Goal: Navigation & Orientation: Find specific page/section

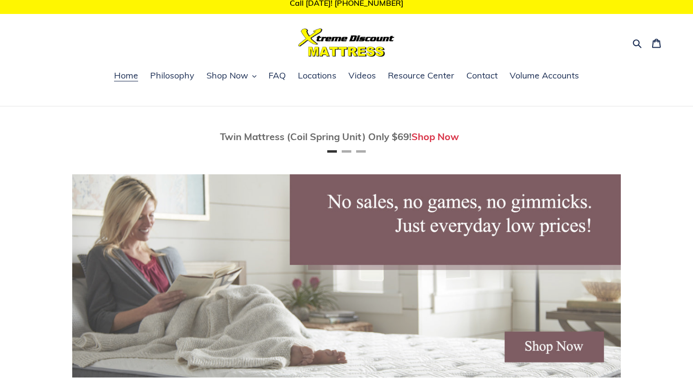
scroll to position [9, 0]
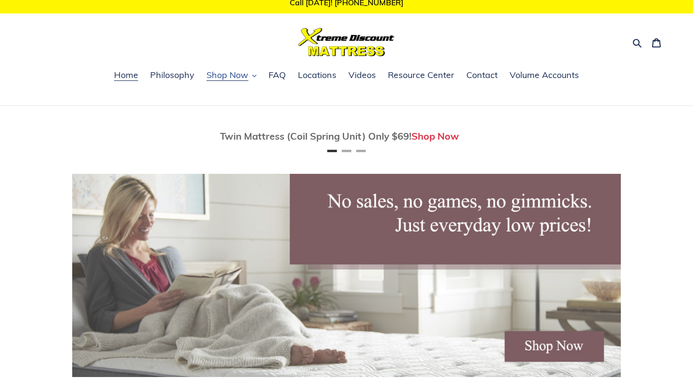
click at [233, 73] on span "Shop Now" at bounding box center [227, 75] width 42 height 12
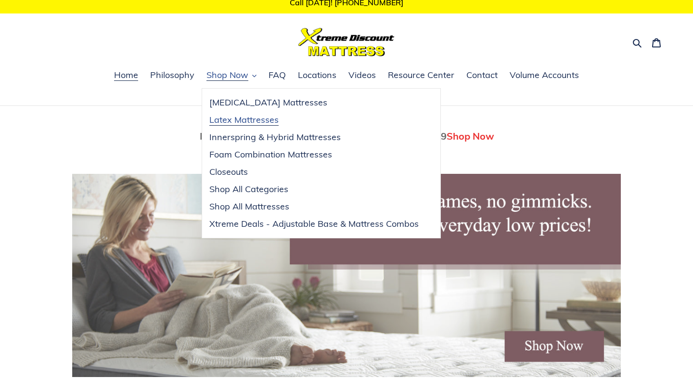
scroll to position [0, 548]
click at [290, 208] on link "Shop All Mattresses" at bounding box center [314, 206] width 224 height 17
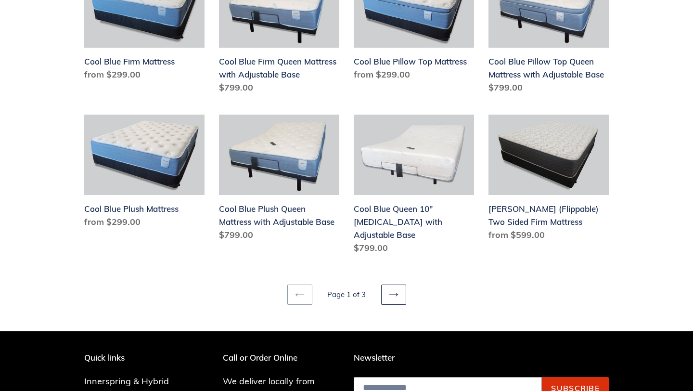
scroll to position [1147, 0]
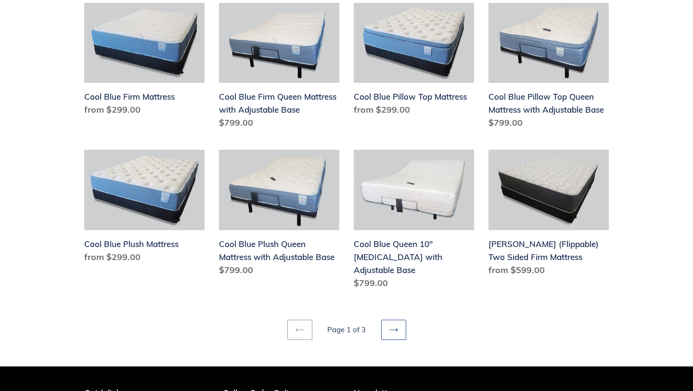
click at [397, 325] on icon at bounding box center [394, 330] width 10 height 10
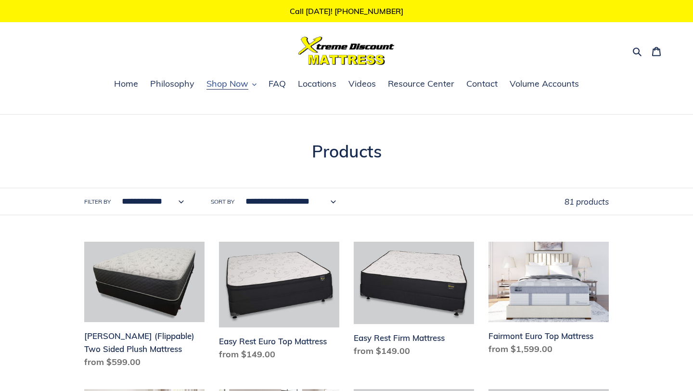
click at [251, 82] on button "Shop Now" at bounding box center [232, 84] width 60 height 14
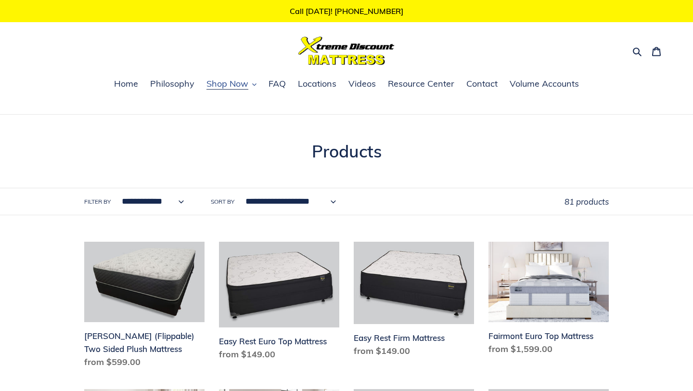
click at [241, 81] on span "Shop Now" at bounding box center [227, 84] width 42 height 12
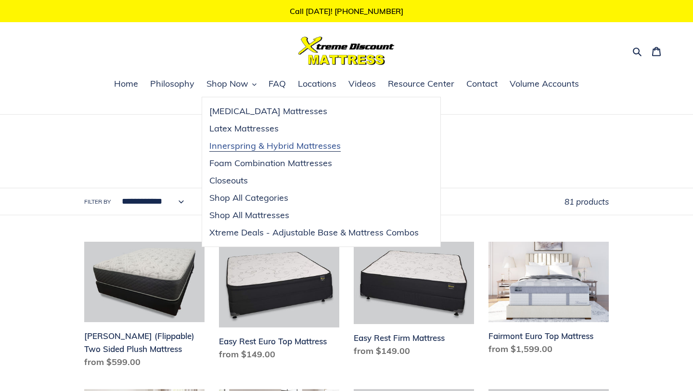
click at [265, 147] on span "Innerspring & Hybrid Mattresses" at bounding box center [274, 146] width 131 height 12
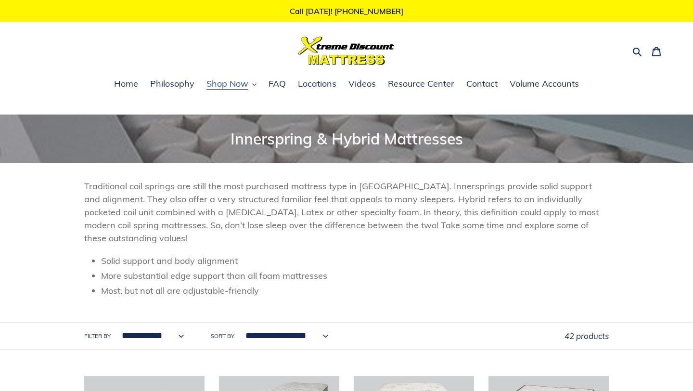
click at [239, 81] on span "Shop Now" at bounding box center [227, 84] width 42 height 12
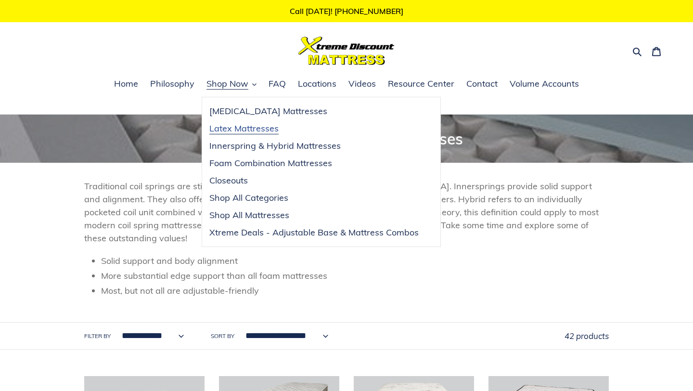
click at [259, 126] on span "Latex Mattresses" at bounding box center [243, 129] width 69 height 12
click at [288, 147] on span "Innerspring & Hybrid Mattresses" at bounding box center [274, 146] width 131 height 12
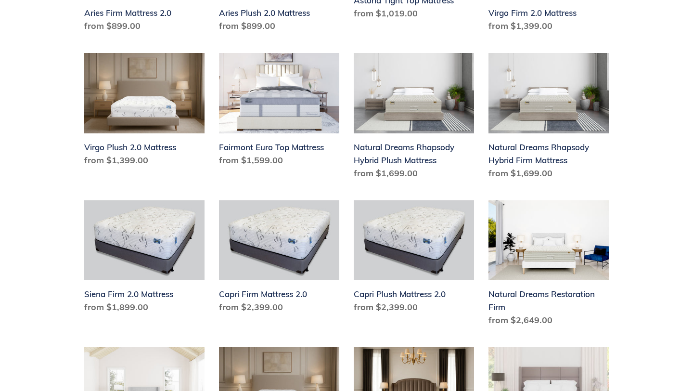
scroll to position [576, 0]
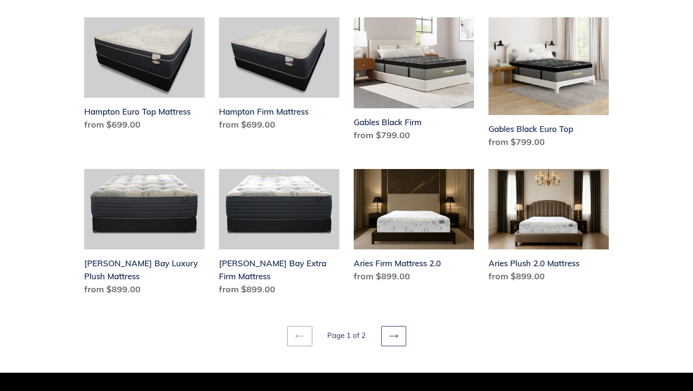
scroll to position [1247, 0]
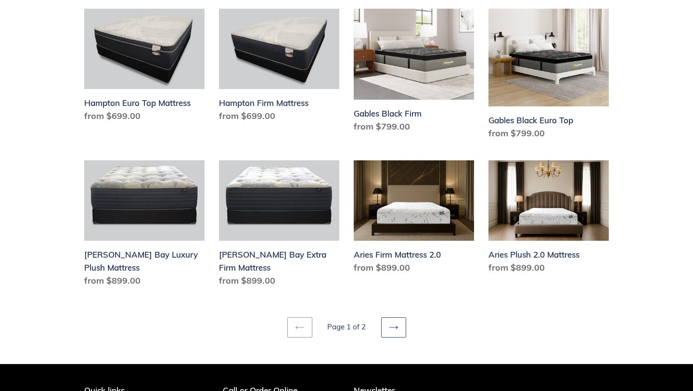
click at [389, 322] on icon at bounding box center [394, 327] width 10 height 10
